Goal: Information Seeking & Learning: Find specific fact

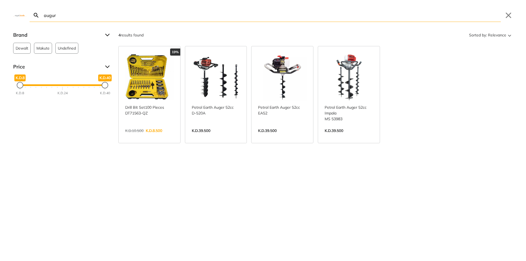
scroll to position [90, 0]
click at [59, 12] on input "augur" at bounding box center [272, 15] width 458 height 13
click at [44, 15] on input "augur" at bounding box center [272, 15] width 458 height 13
drag, startPoint x: 47, startPoint y: 16, endPoint x: 17, endPoint y: 13, distance: 29.7
click at [17, 13] on div "augur Search Submit Close" at bounding box center [263, 11] width 526 height 22
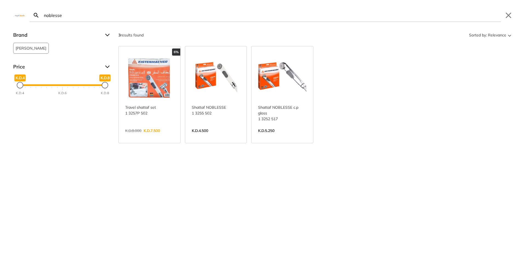
type input "noblesse"
click at [290, 137] on link "View more →" at bounding box center [282, 137] width 49 height 0
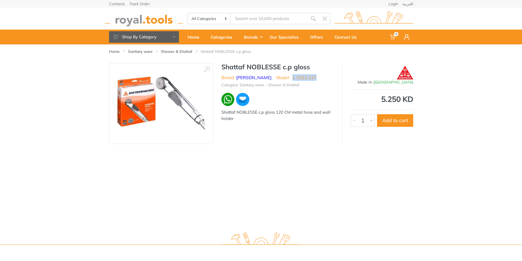
drag, startPoint x: 318, startPoint y: 78, endPoint x: 293, endPoint y: 78, distance: 24.7
click at [293, 78] on ul "Brand : [PERSON_NAME] Model : 1 3252 517" at bounding box center [278, 77] width 112 height 7
copy li "3252 517"
